Goal: Information Seeking & Learning: Learn about a topic

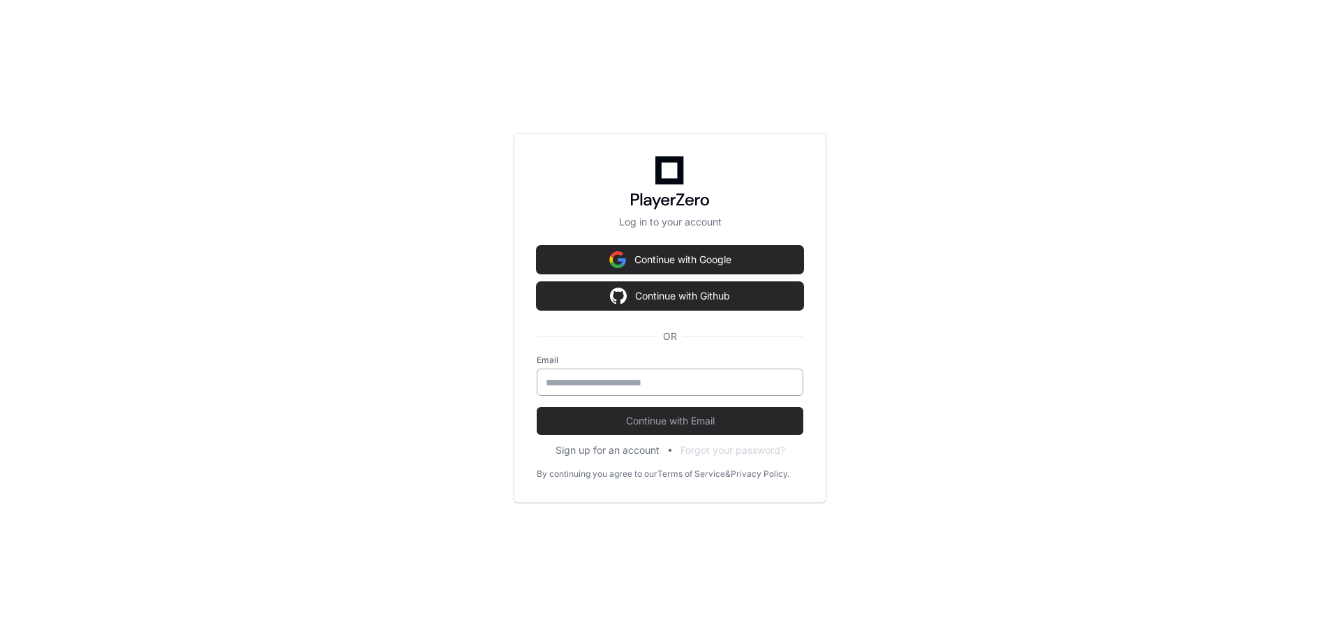
click at [603, 385] on input "email" at bounding box center [670, 382] width 248 height 14
type input "**********"
click at [537, 407] on button "Continue with Email" at bounding box center [670, 421] width 267 height 28
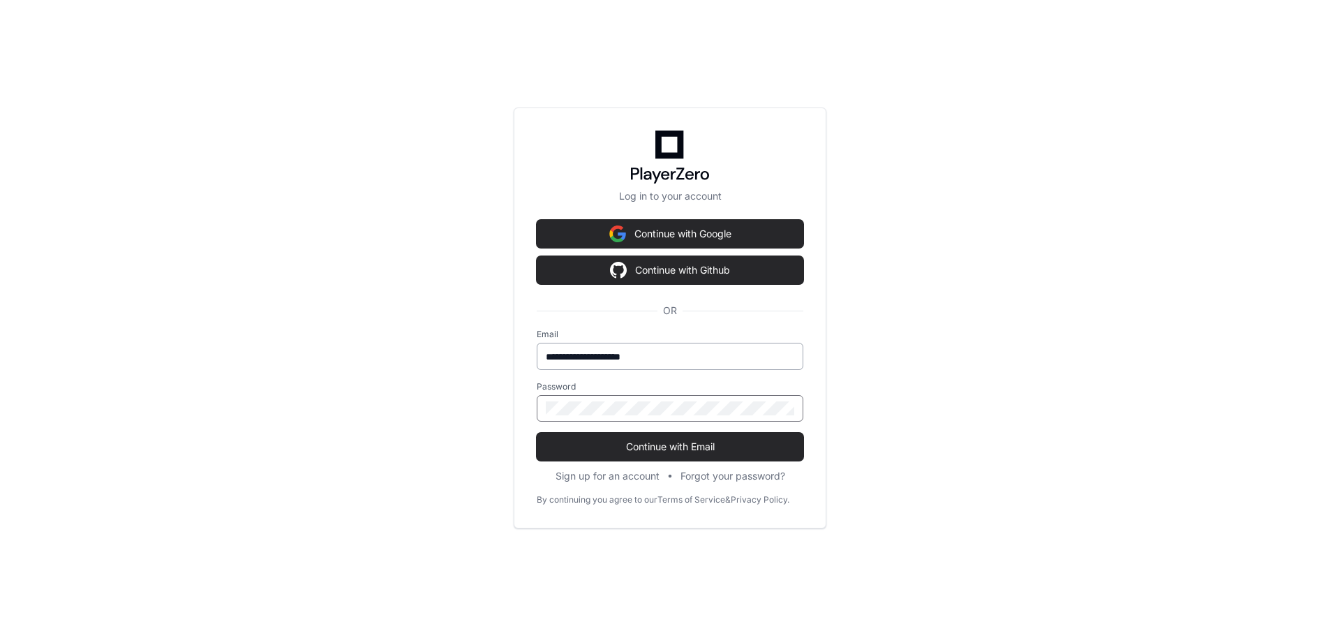
click at [537, 433] on button "Continue with Email" at bounding box center [670, 447] width 267 height 28
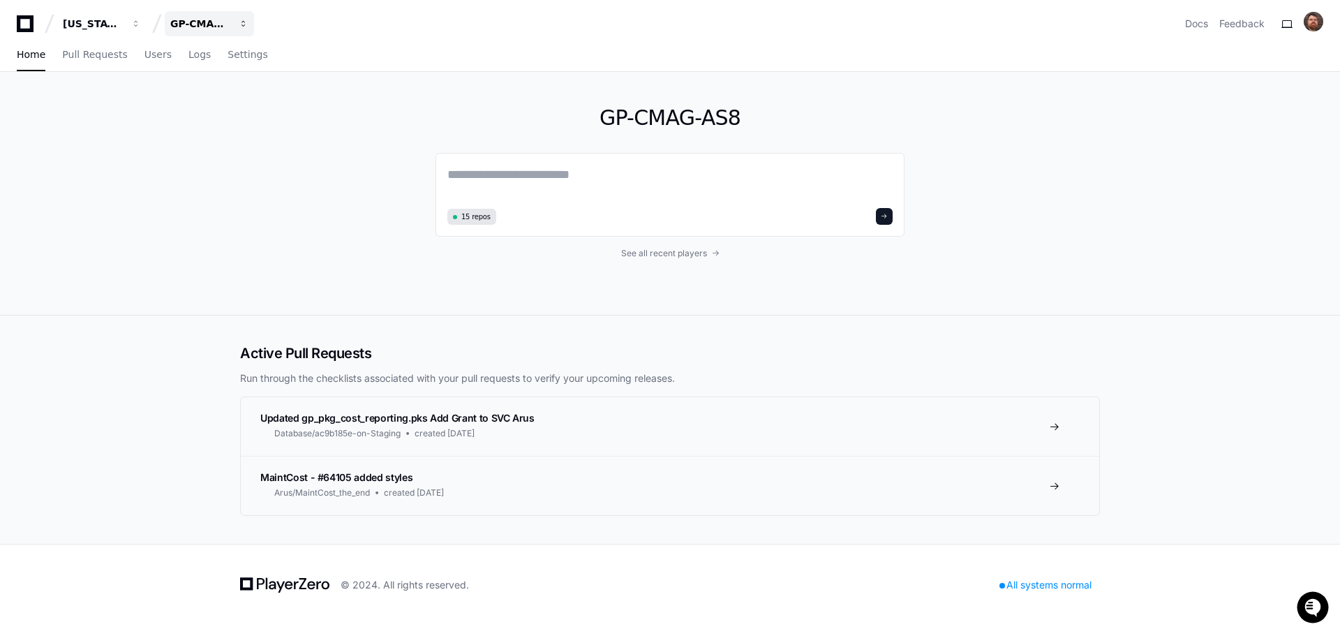
click at [141, 22] on span "button" at bounding box center [136, 24] width 10 height 10
click at [241, 187] on span "GP-CMAG-MP2" at bounding box center [234, 185] width 82 height 17
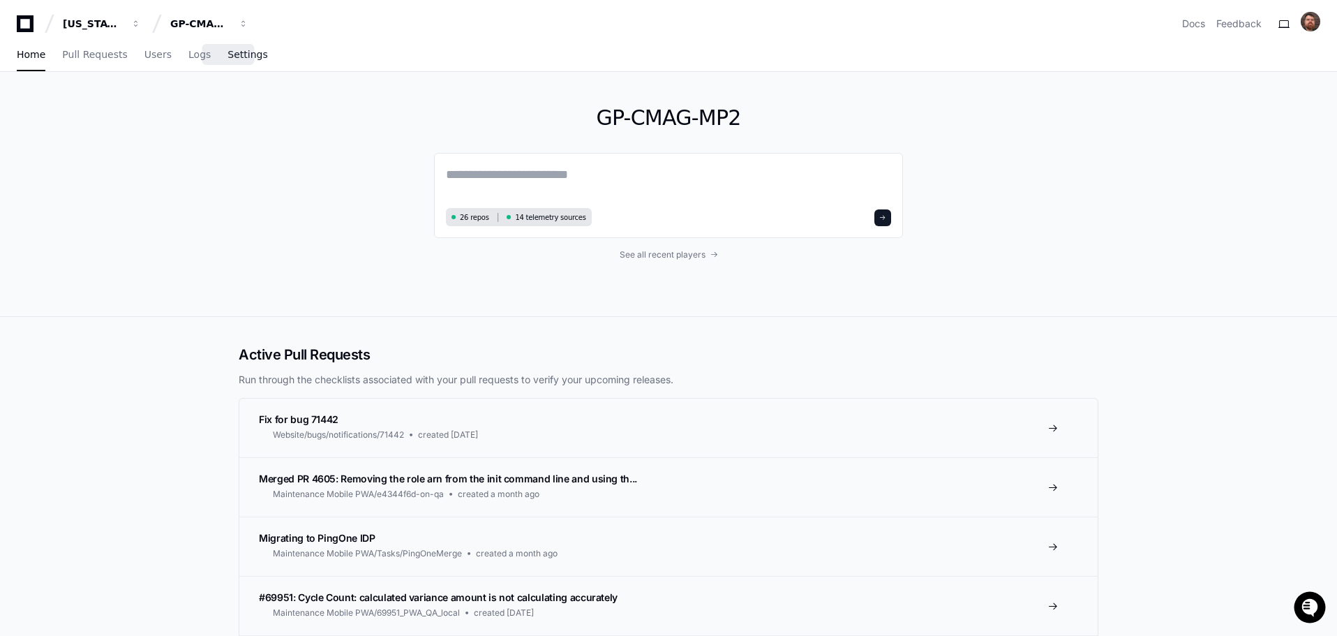
click at [228, 56] on span "Settings" at bounding box center [248, 54] width 40 height 8
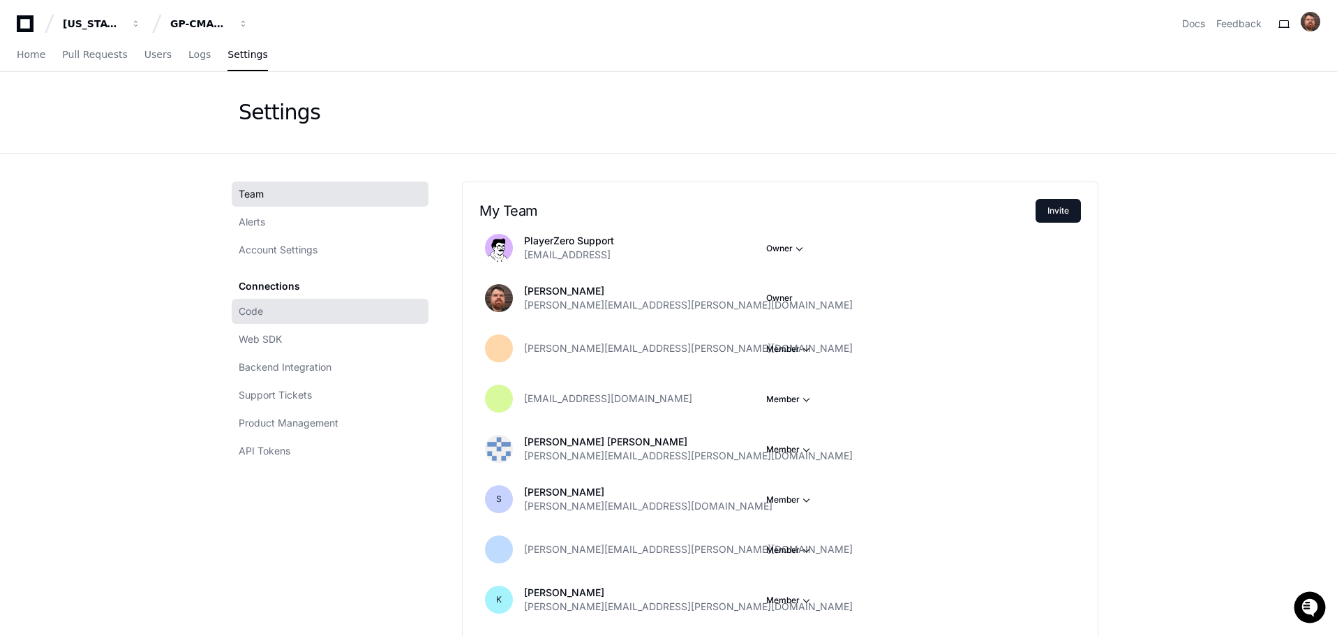
click at [260, 315] on span "Code" at bounding box center [251, 311] width 24 height 14
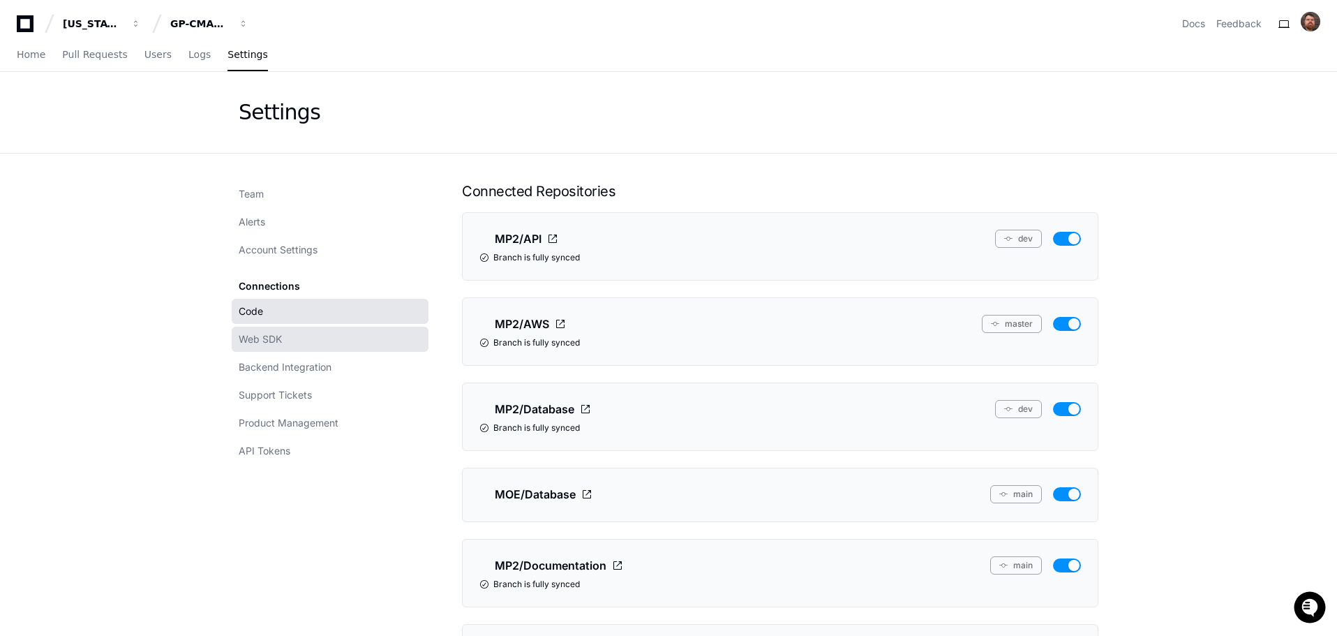
click at [258, 345] on span "Web SDK" at bounding box center [260, 339] width 43 height 14
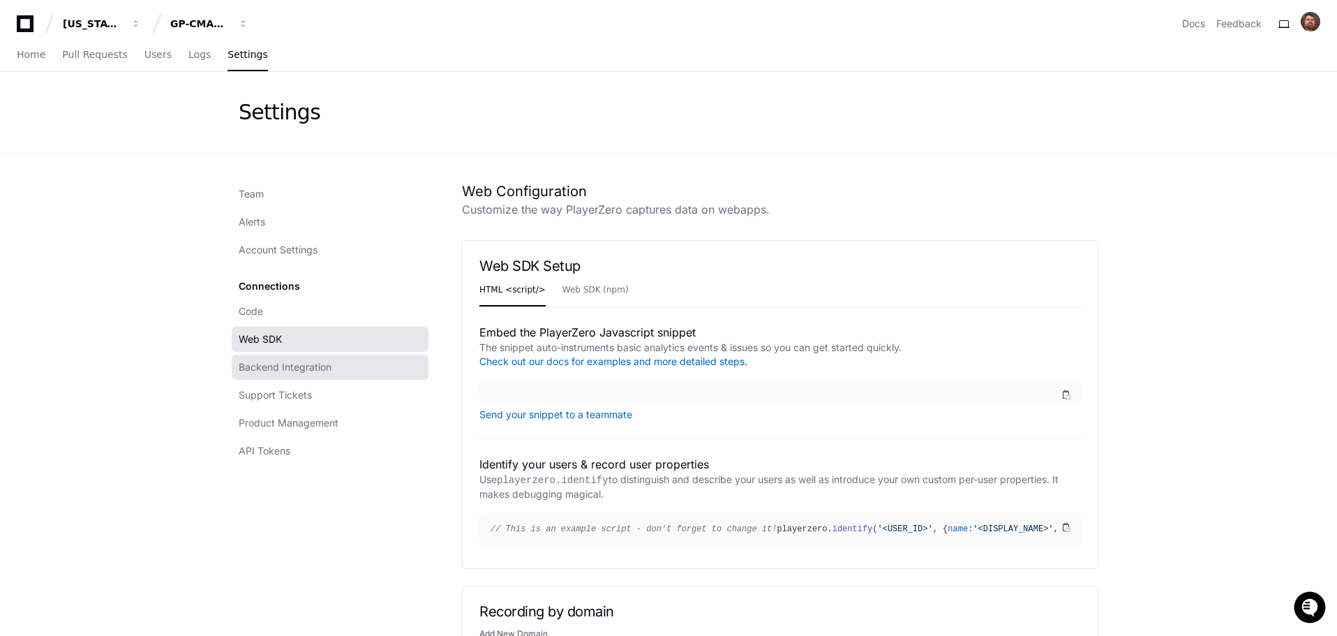
click at [258, 369] on span "Backend Integration" at bounding box center [285, 367] width 93 height 14
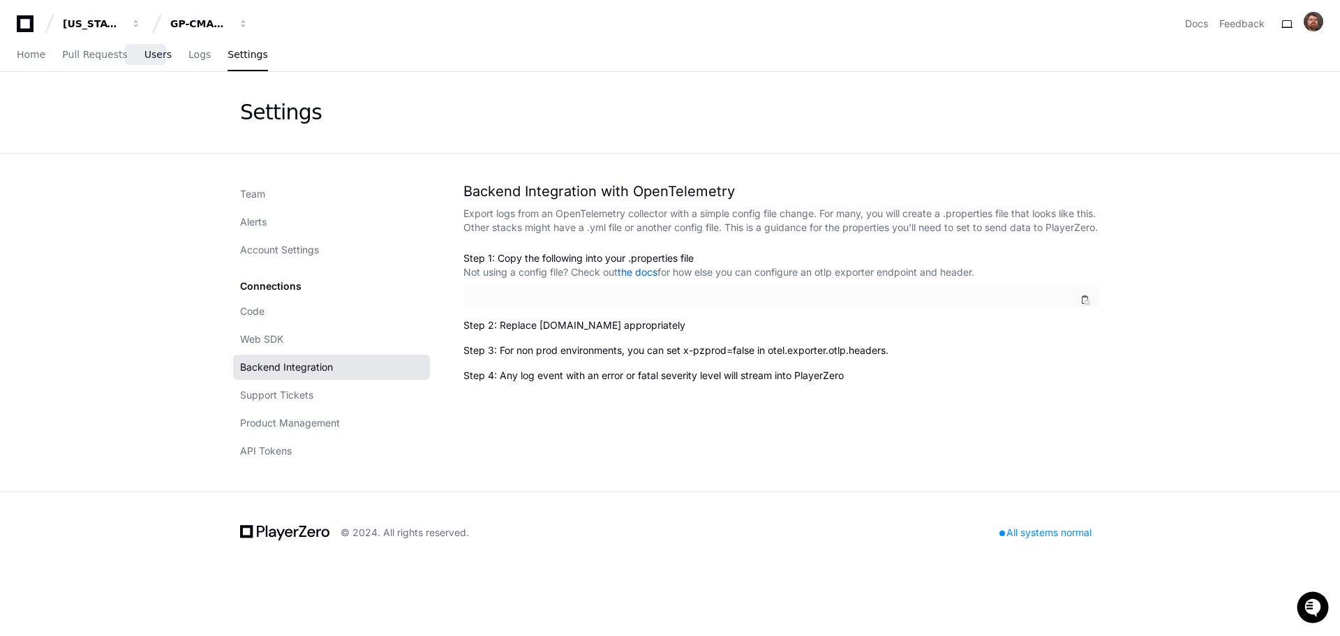
click at [150, 57] on span "Users" at bounding box center [157, 54] width 27 height 8
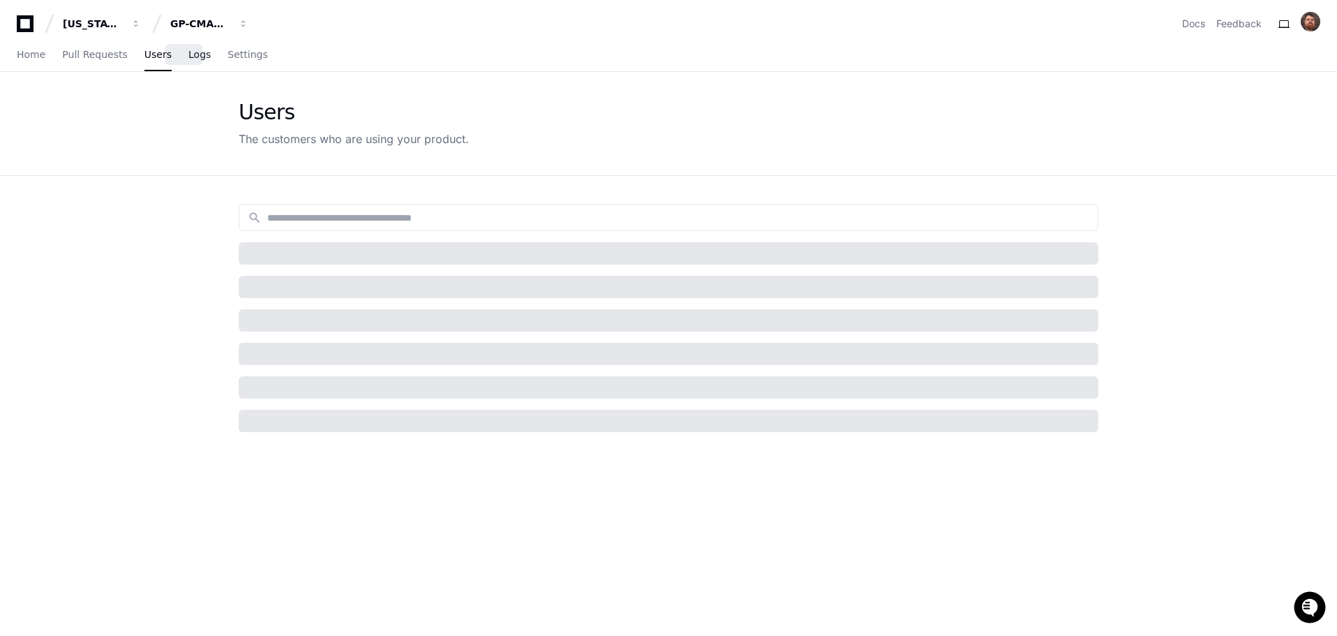
click at [188, 54] on span "Logs" at bounding box center [199, 54] width 22 height 8
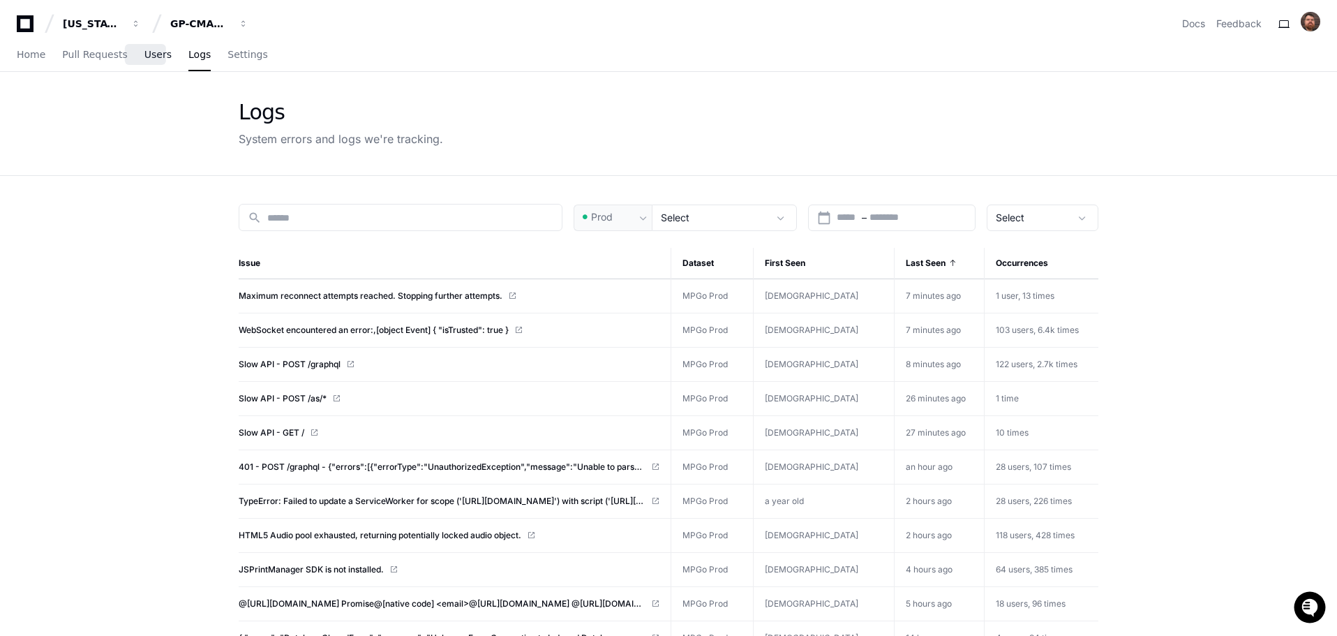
click at [150, 57] on span "Users" at bounding box center [157, 54] width 27 height 8
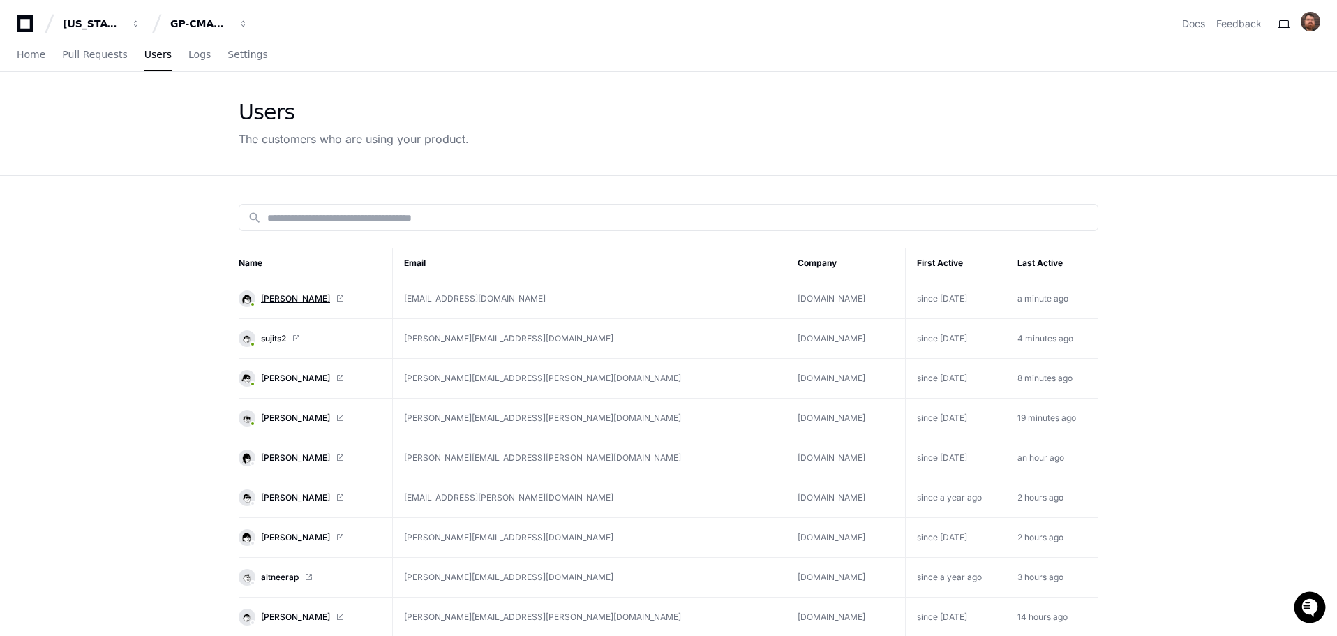
click at [281, 301] on span "[PERSON_NAME]" at bounding box center [295, 298] width 69 height 11
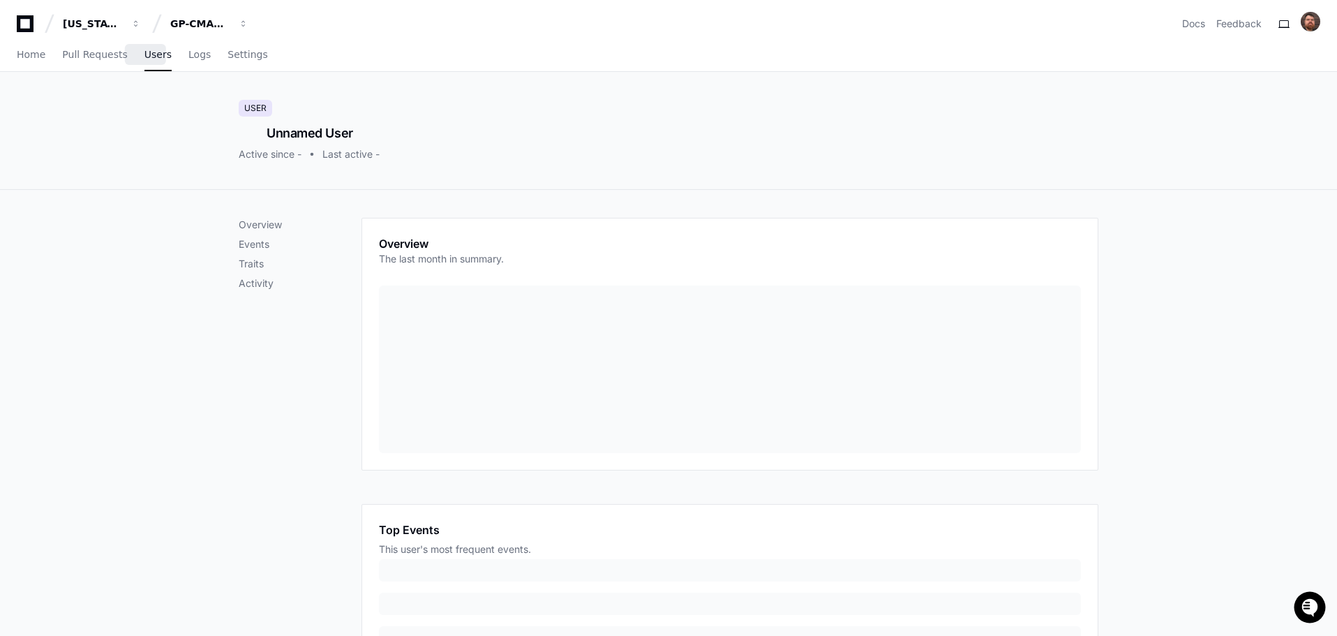
click at [145, 57] on span "Users" at bounding box center [157, 54] width 27 height 8
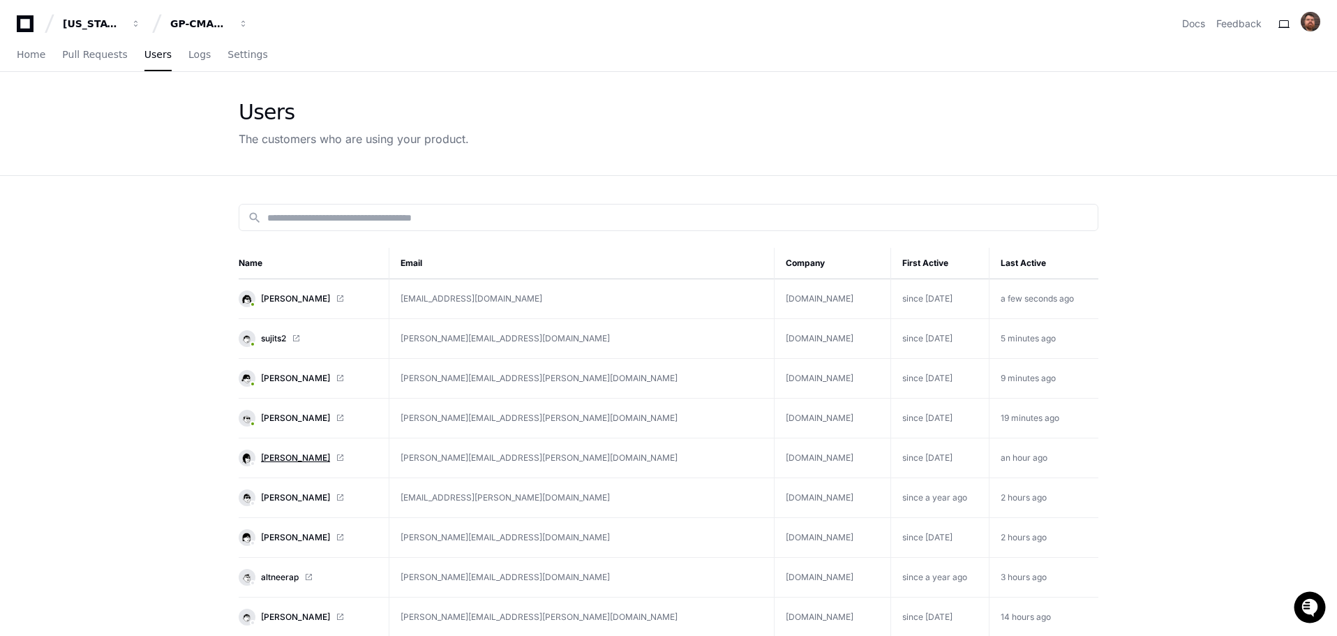
click at [292, 457] on span "[PERSON_NAME]" at bounding box center [295, 457] width 69 height 11
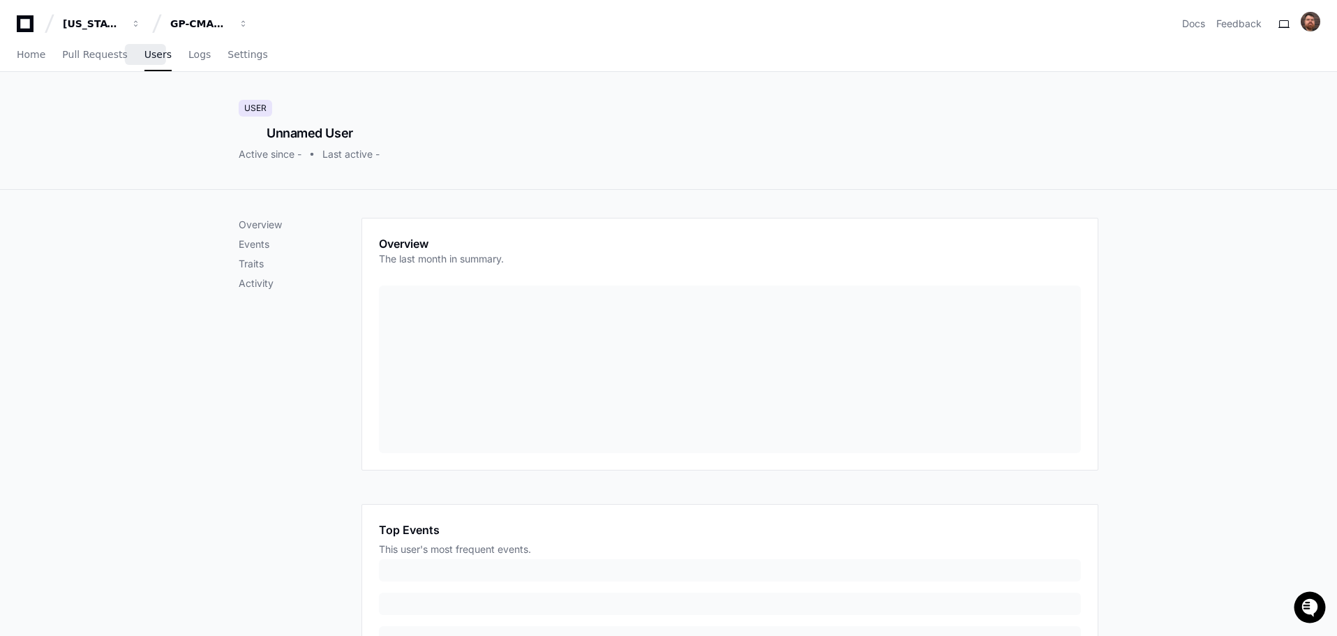
click at [154, 54] on span "Users" at bounding box center [157, 54] width 27 height 8
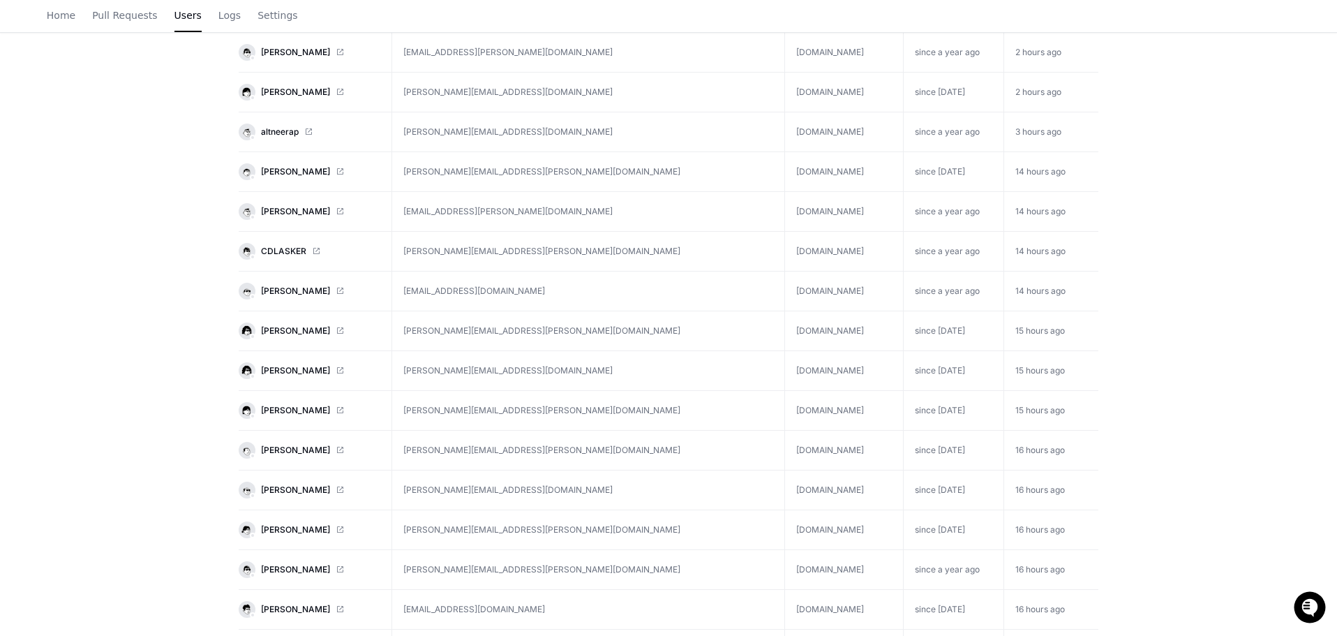
scroll to position [488, 0]
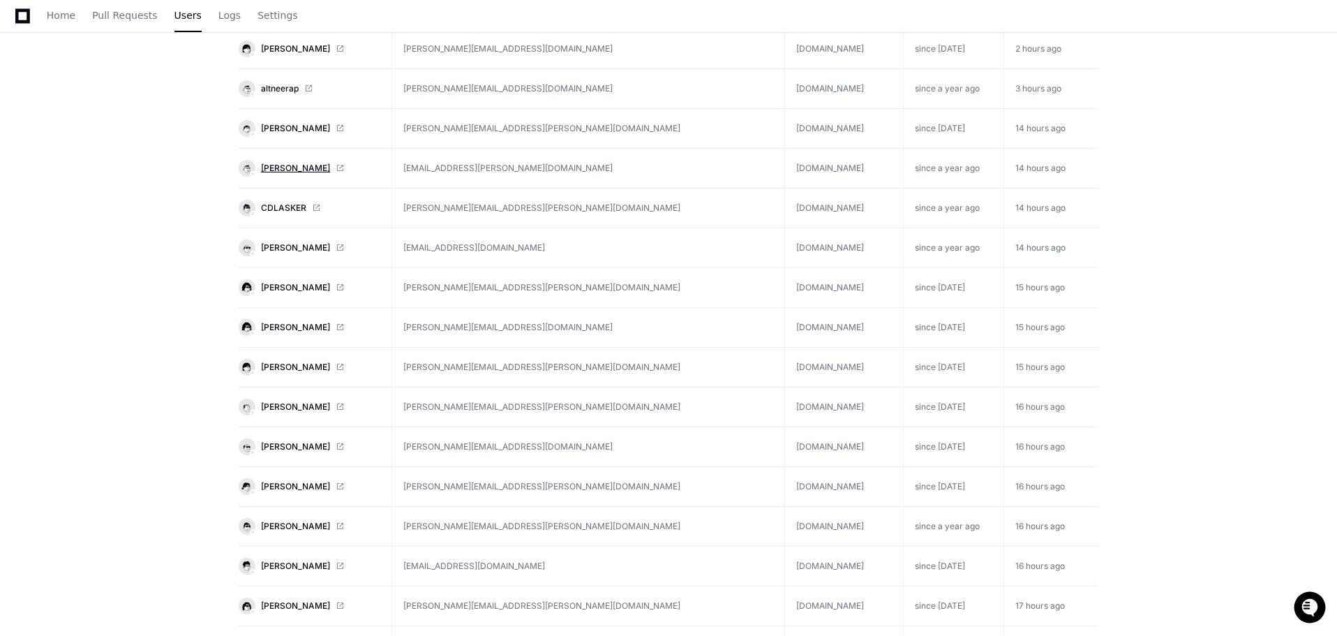
click at [291, 166] on span "[PERSON_NAME]" at bounding box center [295, 168] width 69 height 11
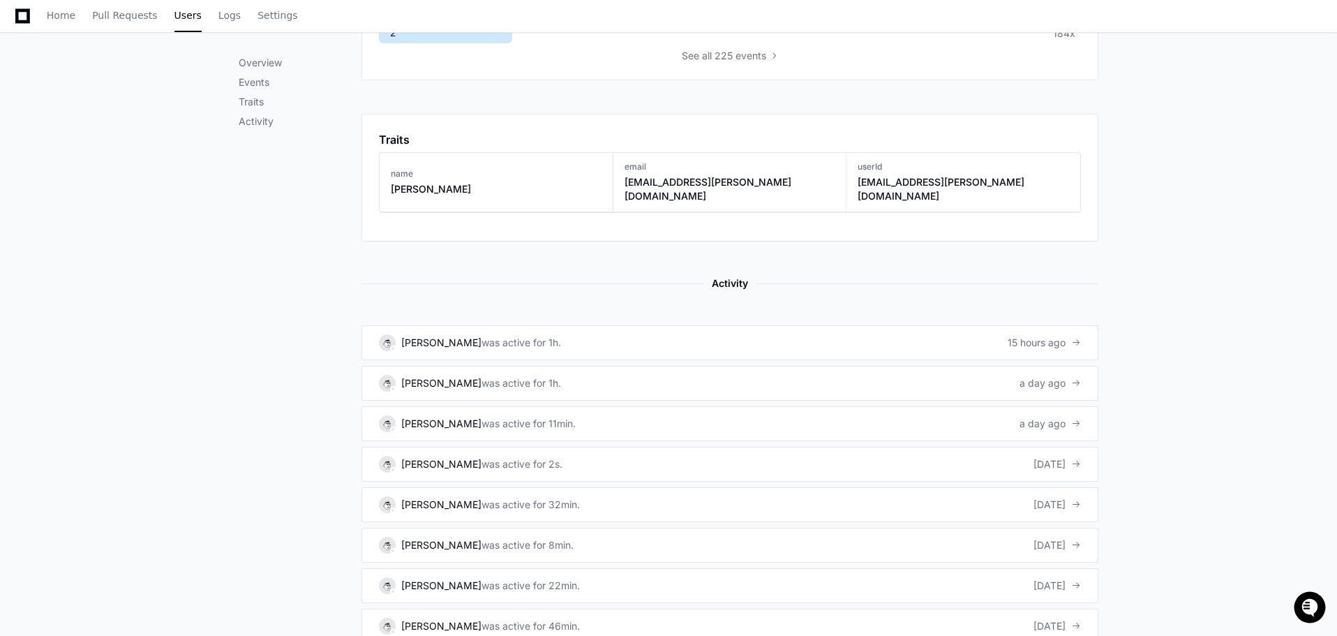
scroll to position [698, 0]
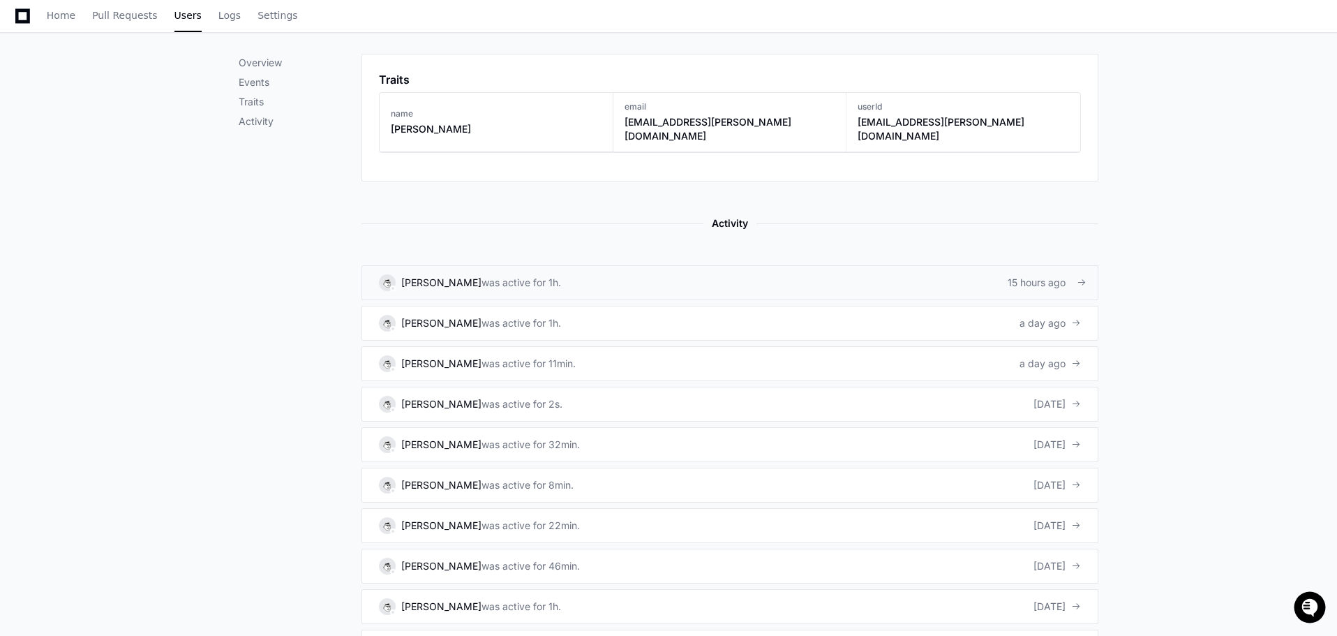
click at [482, 276] on div "was active for 1h." at bounding box center [522, 283] width 80 height 14
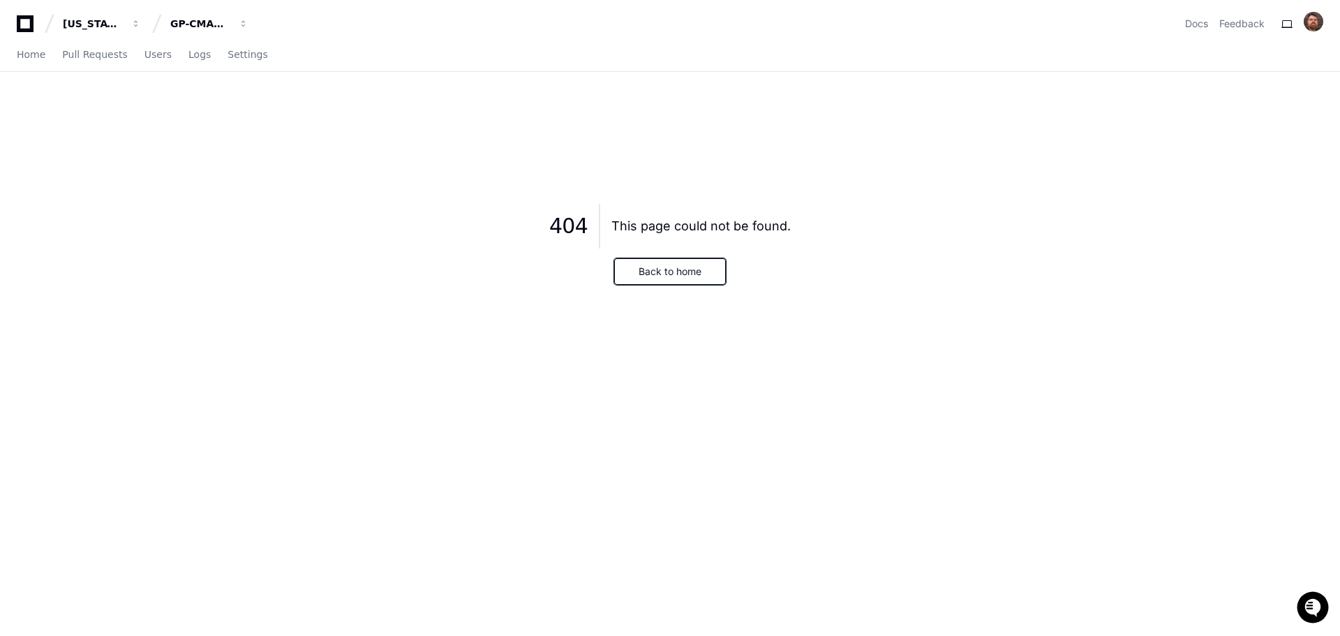
click at [652, 271] on button "Back to home" at bounding box center [670, 271] width 112 height 27
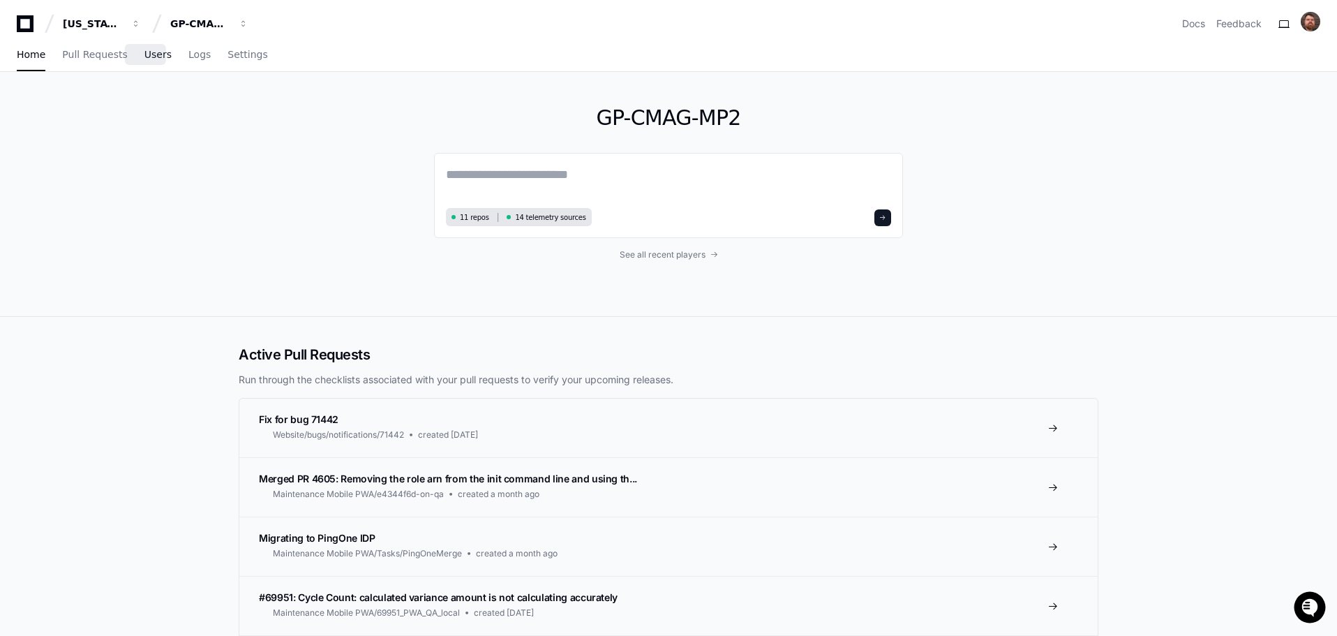
click at [148, 52] on span "Users" at bounding box center [157, 54] width 27 height 8
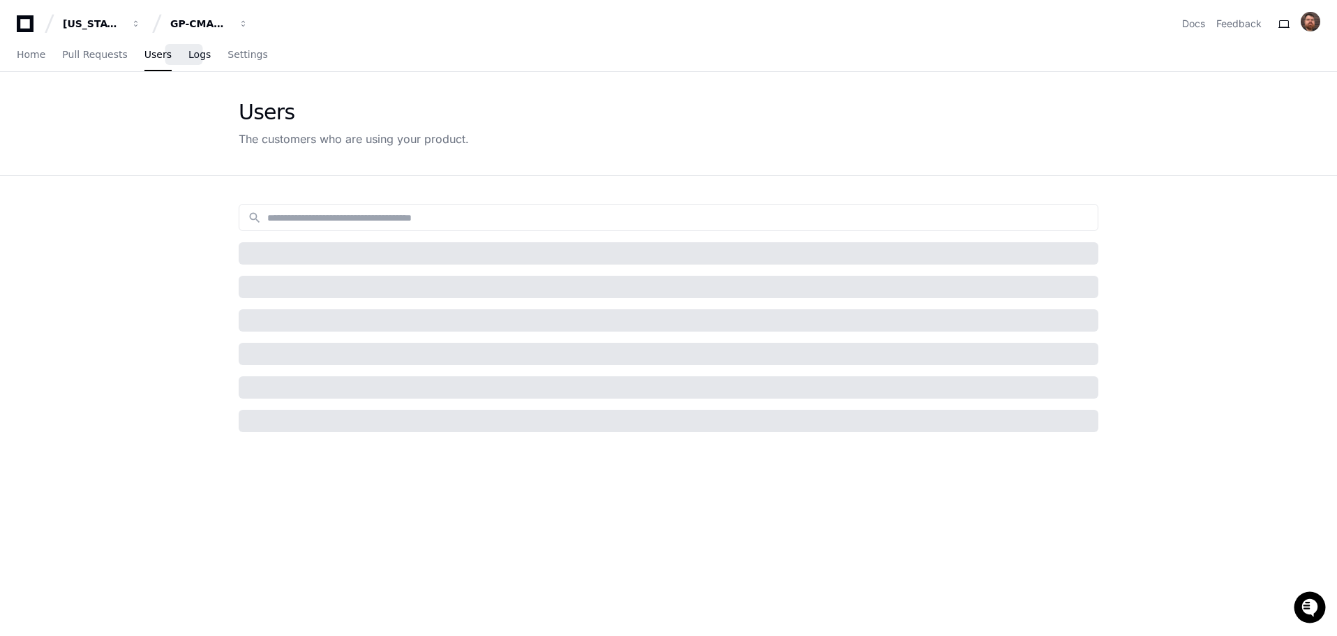
click at [188, 59] on span "Logs" at bounding box center [199, 54] width 22 height 8
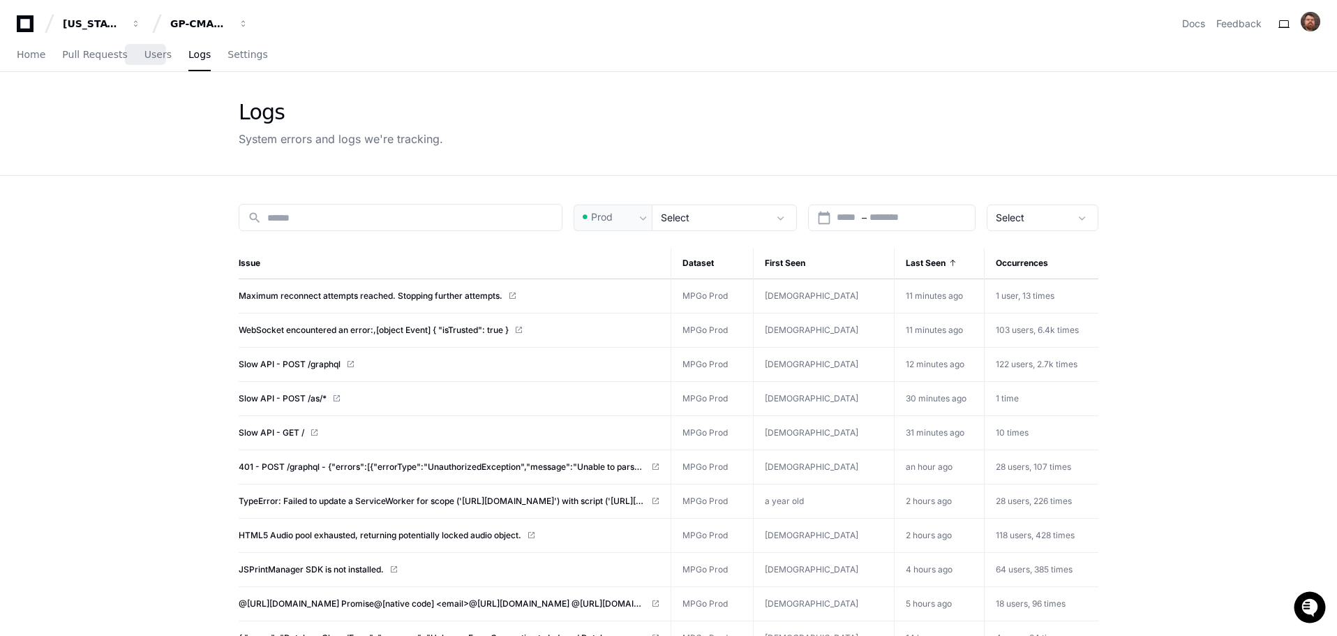
click at [159, 49] on div "Home Pull Requests Users Logs Settings" at bounding box center [142, 55] width 251 height 32
click at [151, 57] on span "Users" at bounding box center [157, 54] width 27 height 8
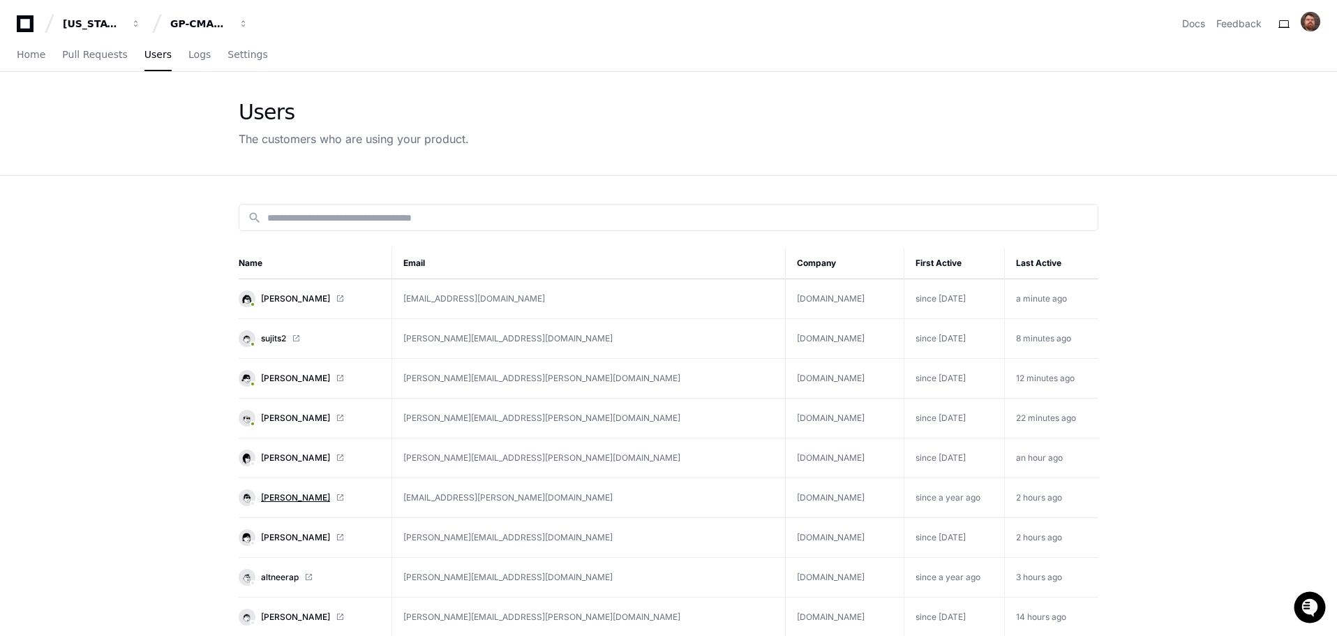
click at [283, 496] on span "[PERSON_NAME]" at bounding box center [295, 497] width 69 height 11
